Goal: Information Seeking & Learning: Compare options

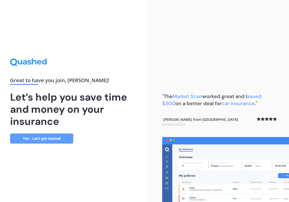
click at [51, 140] on link "Yes - Let’s get started" at bounding box center [41, 138] width 63 height 10
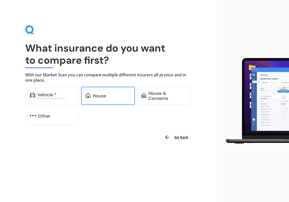
click at [111, 98] on div "House" at bounding box center [112, 95] width 38 height 5
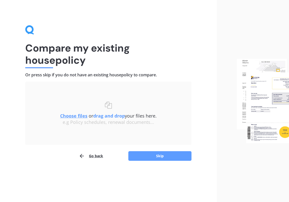
click at [77, 116] on u "Choose files" at bounding box center [73, 116] width 27 height 6
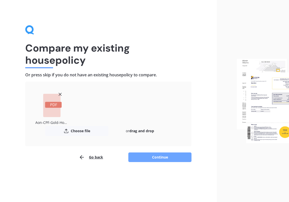
click at [160, 155] on button "Continue" at bounding box center [159, 157] width 63 height 10
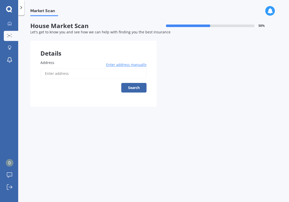
click at [90, 79] on input "Address" at bounding box center [93, 73] width 106 height 11
type input "[STREET_ADDRESS][PERSON_NAME]"
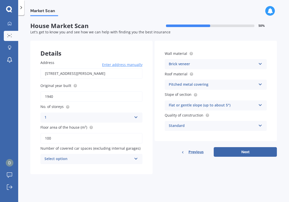
click at [78, 140] on input "100" at bounding box center [91, 138] width 102 height 11
click at [205, 64] on div "Brick veneer" at bounding box center [212, 64] width 87 height 6
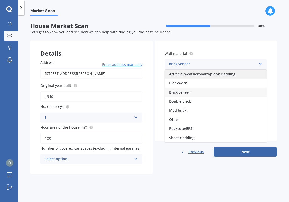
click at [198, 74] on span "Artificial weatherboard/plank cladding" at bounding box center [202, 73] width 66 height 5
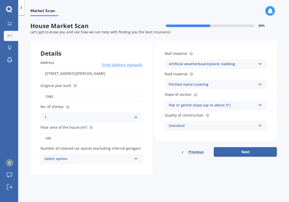
click at [213, 84] on div "Pitched metal covering" at bounding box center [212, 85] width 87 height 6
click at [213, 77] on label "Roof material" at bounding box center [215, 73] width 100 height 5
click at [190, 126] on div "Standard" at bounding box center [212, 126] width 87 height 6
click at [154, 121] on div "Details Address [STREET_ADDRESS][PERSON_NAME] Enter address manually Search Ori…" at bounding box center [153, 107] width 246 height 133
click at [132, 161] on div "Select option 0 1 2 3 4 5+" at bounding box center [91, 159] width 102 height 10
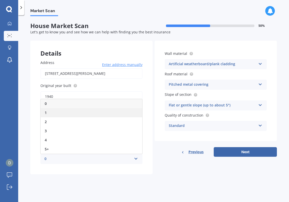
click at [78, 115] on div "1" at bounding box center [92, 112] width 102 height 9
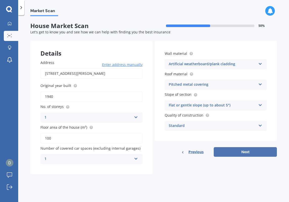
click at [243, 150] on button "Next" at bounding box center [245, 152] width 63 height 10
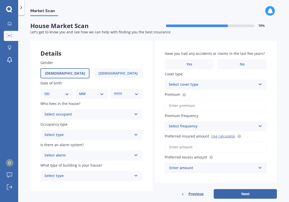
click at [69, 75] on label "[DEMOGRAPHIC_DATA]" at bounding box center [64, 73] width 49 height 10
click at [0, 0] on input "[DEMOGRAPHIC_DATA]" at bounding box center [0, 0] width 0 height 0
click at [64, 90] on div "DD 01 02 03 04 05 06 07 08 09 10 11 12 13 14 15 16 17 18 19 20 21 22 23 24 25 2…" at bounding box center [56, 94] width 33 height 10
click at [44, 91] on select "DD 01 02 03 04 05 06 07 08 09 10 11 12 13 14 15 16 17 18 19 20 21 22 23 24 25 2…" at bounding box center [56, 94] width 24 height 6
select select "12"
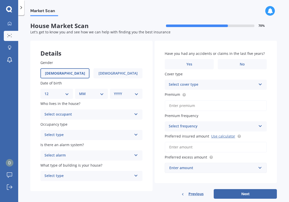
click option "12" at bounding box center [0, 0] width 0 height 0
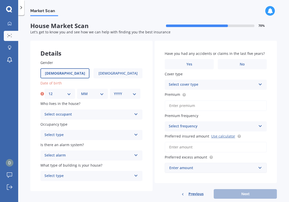
click at [81, 91] on select "MM 01 02 03 04 05 06 07 08 09 10 11 12" at bounding box center [92, 94] width 22 height 6
select select "07"
click option "07" at bounding box center [0, 0] width 0 height 0
click at [114, 91] on select "YYYY 2009 2008 2007 2006 2005 2004 2003 2002 2001 2000 1999 1998 1997 1996 1995…" at bounding box center [125, 94] width 22 height 6
select select "1987"
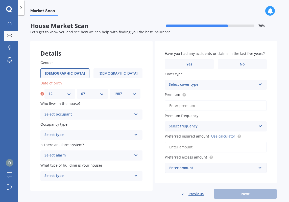
click option "1987" at bounding box center [0, 0] width 0 height 0
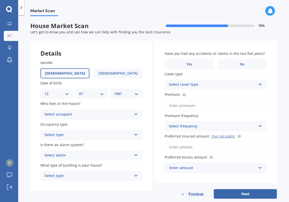
click at [81, 114] on div "Select occupant" at bounding box center [87, 114] width 87 height 6
click at [66, 126] on div "Owner" at bounding box center [92, 124] width 102 height 9
click at [77, 135] on div "Select type" at bounding box center [87, 135] width 87 height 6
click at [68, 145] on div "Permanent" at bounding box center [92, 144] width 102 height 9
click at [77, 155] on div "Select alarm" at bounding box center [87, 155] width 87 height 6
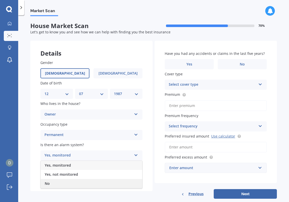
click at [57, 185] on div "No" at bounding box center [92, 183] width 102 height 9
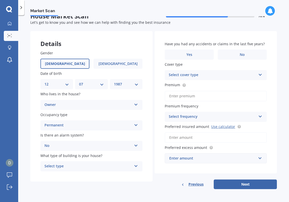
scroll to position [10, 0]
click at [79, 168] on div "Select type" at bounding box center [87, 166] width 87 height 6
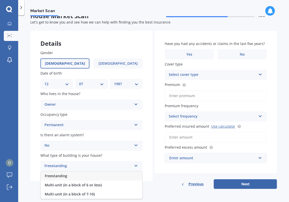
click at [72, 176] on div "Freestanding" at bounding box center [92, 175] width 102 height 9
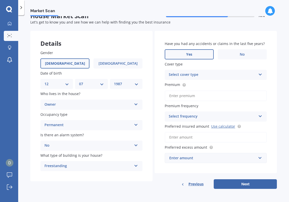
click at [198, 52] on label "Yes" at bounding box center [189, 54] width 49 height 10
click at [0, 0] on input "Yes" at bounding box center [0, 0] width 0 height 0
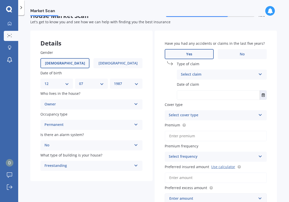
click at [209, 73] on div "Select claim" at bounding box center [218, 74] width 75 height 6
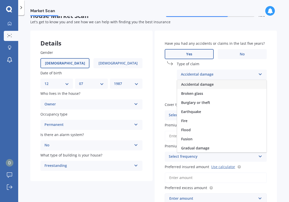
click at [215, 84] on div "Accidental damage" at bounding box center [221, 84] width 89 height 9
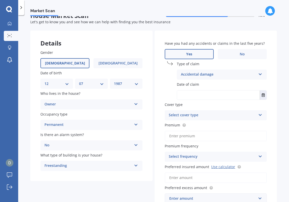
click at [206, 95] on input "text" at bounding box center [218, 94] width 83 height 9
click at [264, 96] on icon "Select date" at bounding box center [263, 95] width 3 height 4
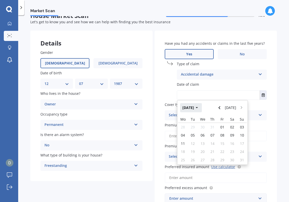
click at [200, 107] on button "[DATE]" at bounding box center [191, 107] width 22 height 9
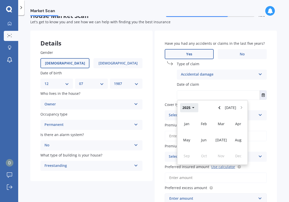
click at [193, 107] on icon "button" at bounding box center [193, 107] width 2 height 1
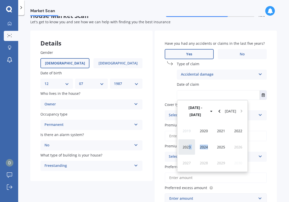
click at [188, 144] on span "2023" at bounding box center [187, 146] width 8 height 5
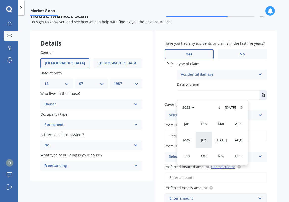
click at [205, 140] on span "Jun" at bounding box center [204, 139] width 6 height 5
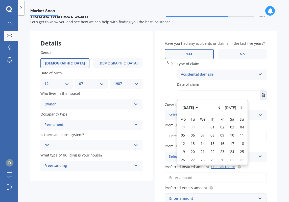
click at [235, 97] on input "text" at bounding box center [218, 94] width 83 height 9
click at [256, 107] on div "Cover type Select cover type High" at bounding box center [216, 111] width 102 height 18
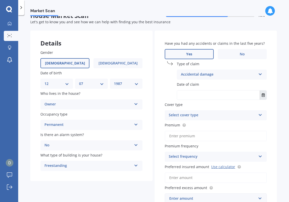
click at [260, 95] on button "Select date" at bounding box center [263, 94] width 7 height 9
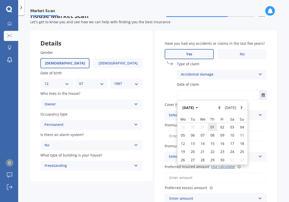
click at [213, 128] on span "01" at bounding box center [212, 126] width 4 height 5
type input "[DATE]"
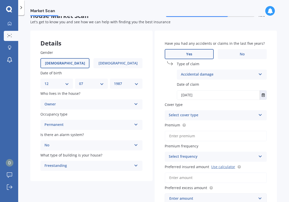
click at [219, 115] on div "Select cover type" at bounding box center [212, 115] width 87 height 6
click at [207, 124] on div "High" at bounding box center [216, 124] width 102 height 9
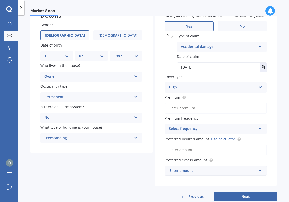
scroll to position [38, 0]
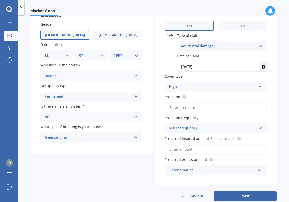
click at [195, 109] on input "Premium" at bounding box center [216, 107] width 102 height 11
click at [184, 97] on circle at bounding box center [183, 96] width 3 height 3
click at [184, 108] on input "Premium" at bounding box center [216, 107] width 102 height 11
type input "$2,500.00"
click at [204, 127] on div "Select frequency" at bounding box center [212, 128] width 87 height 6
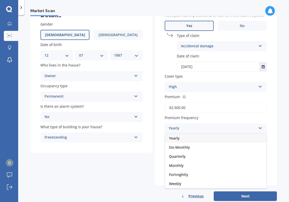
click at [191, 139] on div "Yearly" at bounding box center [216, 138] width 102 height 9
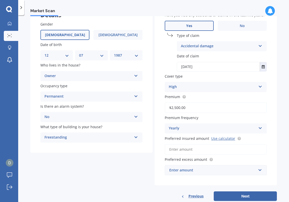
click at [198, 148] on input "Preferred insured amount Use calculator" at bounding box center [216, 149] width 102 height 11
click at [222, 149] on input "Preferred insured amount Use calculator" at bounding box center [216, 149] width 102 height 11
click at [146, 169] on div "Details Gender [DEMOGRAPHIC_DATA] [DEMOGRAPHIC_DATA] Date of birth DD 01 02 03 …" at bounding box center [153, 101] width 246 height 198
click at [207, 168] on div "Enter amount" at bounding box center [212, 170] width 87 height 6
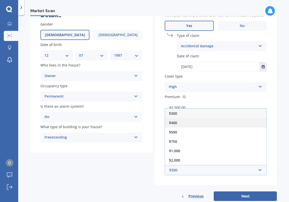
click at [182, 123] on div "$400" at bounding box center [216, 122] width 102 height 9
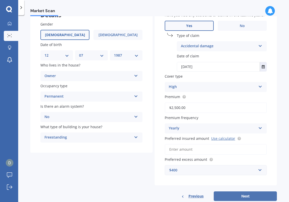
click at [244, 196] on button "Next" at bounding box center [245, 196] width 63 height 10
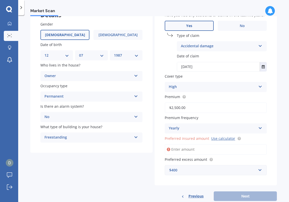
click at [210, 149] on input "Preferred insured amount Use calculator" at bounding box center [216, 149] width 102 height 11
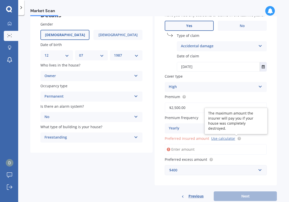
click at [238, 137] on span "Preferred insured amount Use calculator" at bounding box center [203, 137] width 77 height 5
click at [238, 144] on input "Preferred insured amount Use calculator" at bounding box center [216, 149] width 102 height 11
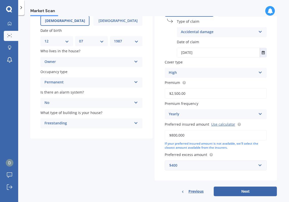
scroll to position [60, 0]
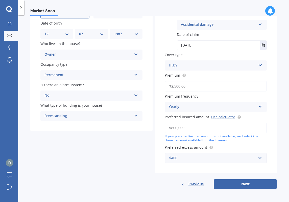
click at [243, 133] on input "$800,000" at bounding box center [216, 127] width 102 height 11
type input "$800,000"
click at [246, 172] on div "Have you had any accidents or claims in the last five years? Yes No Type of cla…" at bounding box center [216, 77] width 122 height 192
click at [245, 183] on button "Next" at bounding box center [245, 184] width 63 height 10
select select "12"
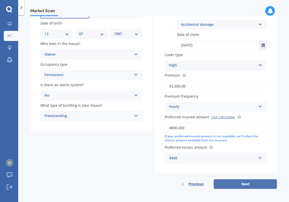
select select "07"
select select "1987"
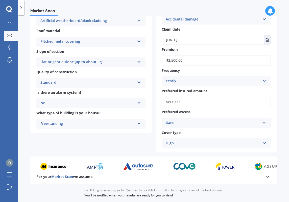
scroll to position [182, 0]
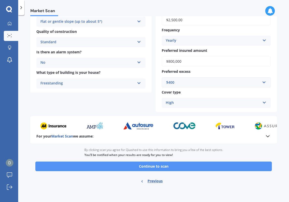
click at [163, 166] on button "Continue to scan" at bounding box center [153, 166] width 236 height 10
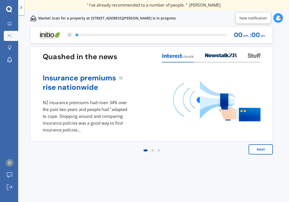
click at [137, 55] on div "Quashed in the news" at bounding box center [152, 57] width 218 height 11
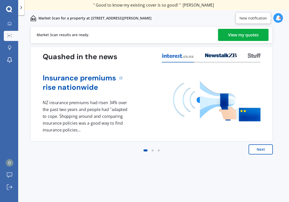
click at [263, 150] on button "Next" at bounding box center [260, 149] width 24 height 10
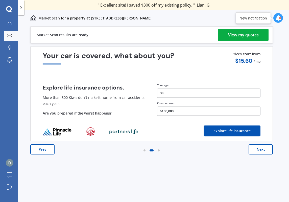
click at [240, 35] on div "View my quotes" at bounding box center [243, 35] width 31 height 12
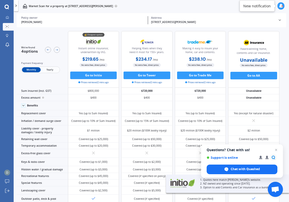
click at [51, 71] on span "Yearly" at bounding box center [50, 69] width 18 height 5
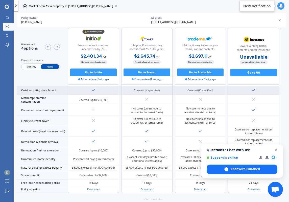
scroll to position [151, 0]
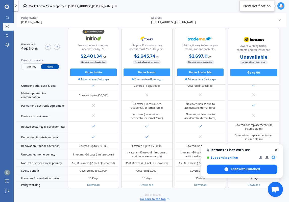
click at [276, 149] on span "Open chat" at bounding box center [276, 150] width 6 height 6
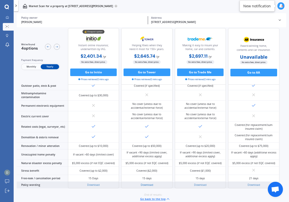
click at [147, 183] on link "Download" at bounding box center [147, 185] width 12 height 4
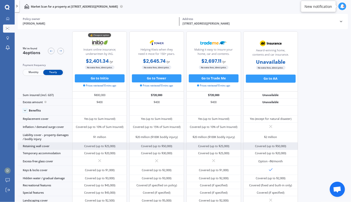
scroll to position [0, 0]
